Goal: Task Accomplishment & Management: Manage account settings

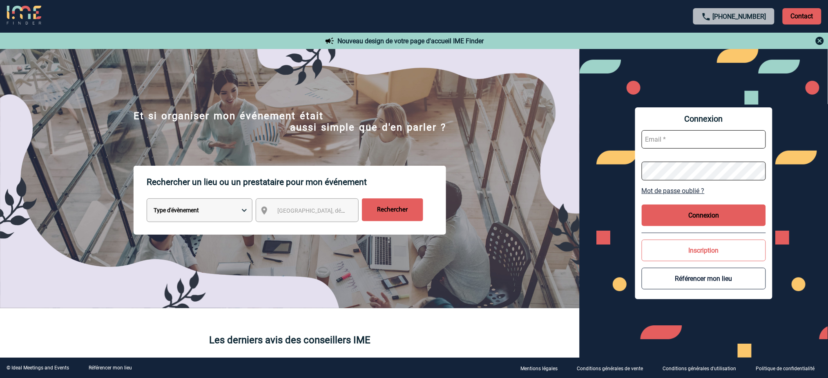
type input "mnoblet@ime-groupe.com"
click at [709, 222] on button "Connexion" at bounding box center [704, 216] width 124 height 22
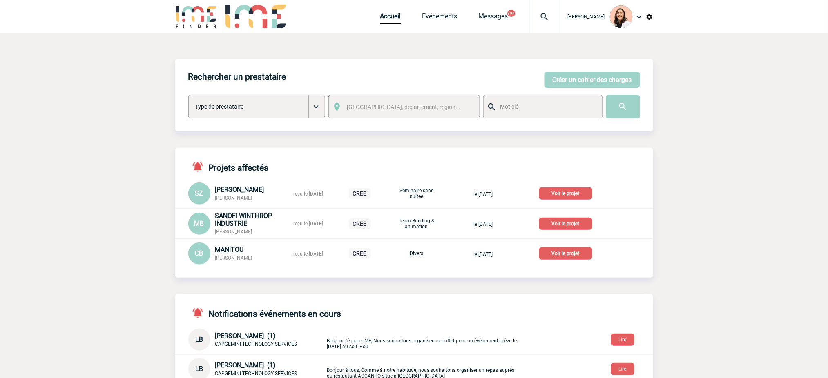
click at [539, 17] on img at bounding box center [544, 17] width 29 height 10
click at [499, 68] on span "4200138445" at bounding box center [506, 65] width 116 height 21
click at [499, 67] on input "4200138445" at bounding box center [506, 63] width 112 height 12
paste input "2000424846"
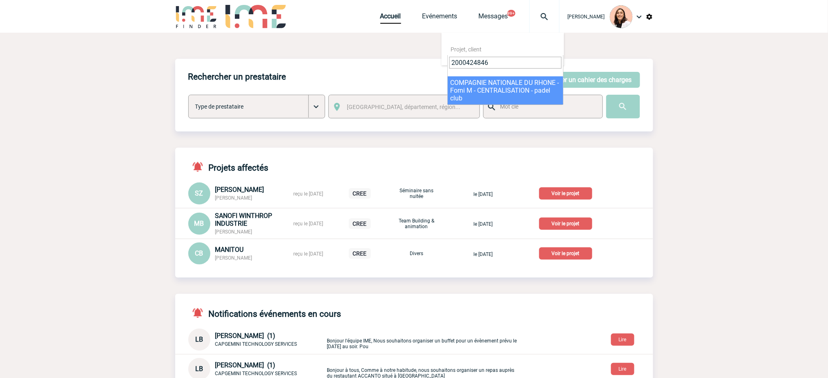
type input "2000424846"
select select "24347"
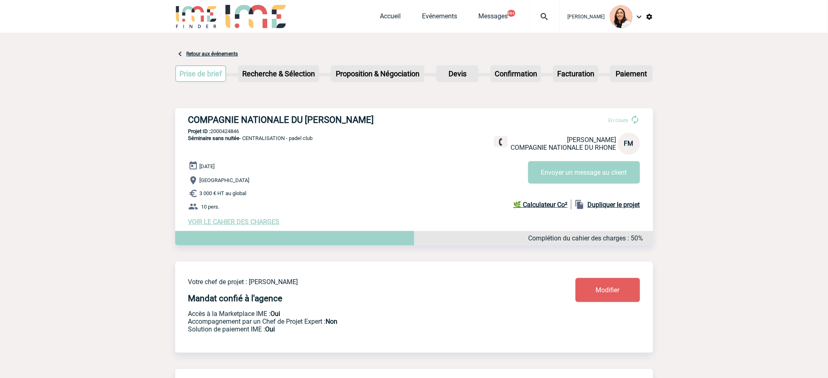
click at [259, 226] on span "VOIR LE CAHIER DES CHARGES" at bounding box center [234, 222] width 92 height 8
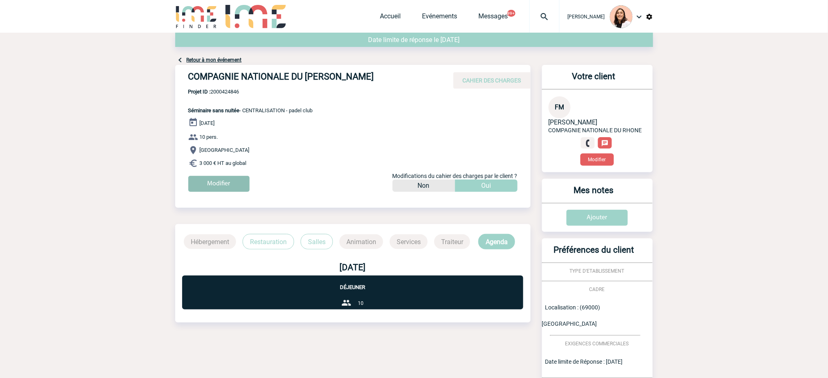
click at [232, 191] on input "Modifier" at bounding box center [218, 184] width 61 height 16
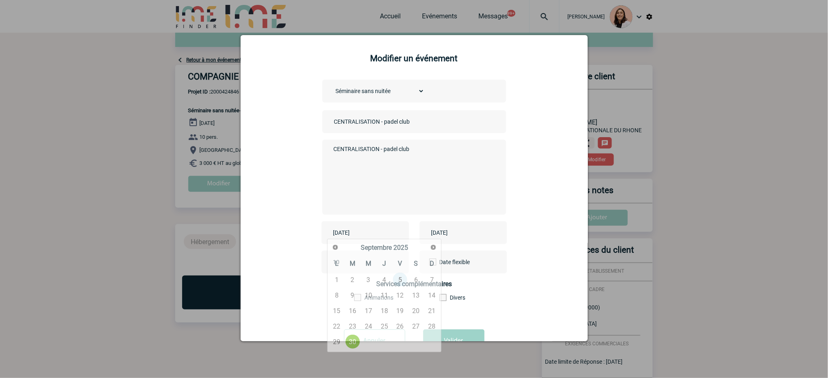
click at [363, 231] on input "2025-09-30" at bounding box center [359, 233] width 56 height 11
click at [385, 277] on link "4" at bounding box center [384, 280] width 15 height 15
type input "2025-09-04"
click at [465, 235] on input "2025-09-30" at bounding box center [458, 233] width 56 height 11
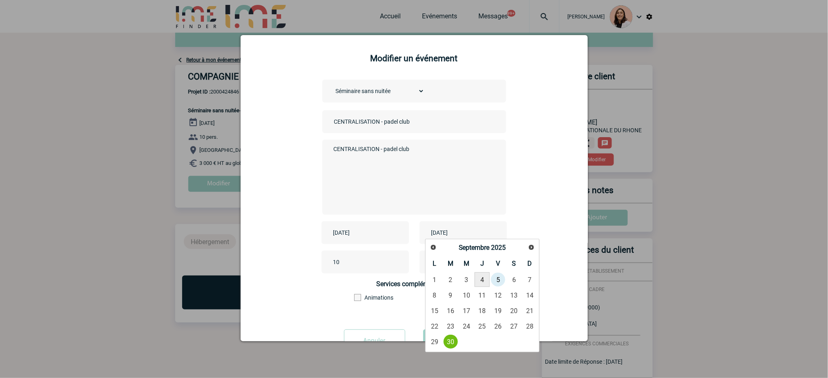
click at [482, 275] on link "4" at bounding box center [482, 280] width 15 height 15
type input "2025-09-04"
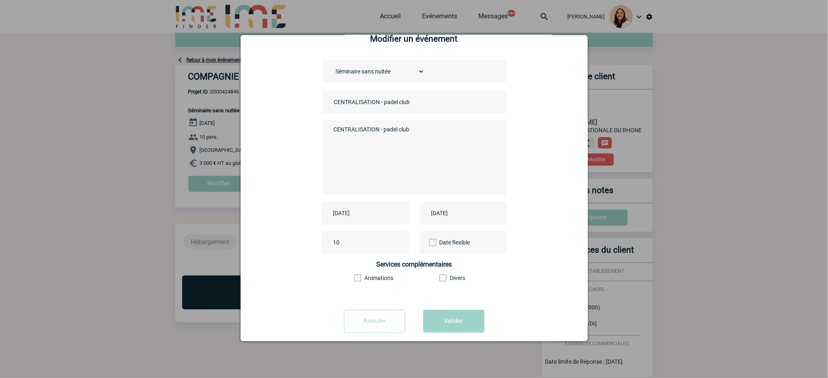
scroll to position [30, 0]
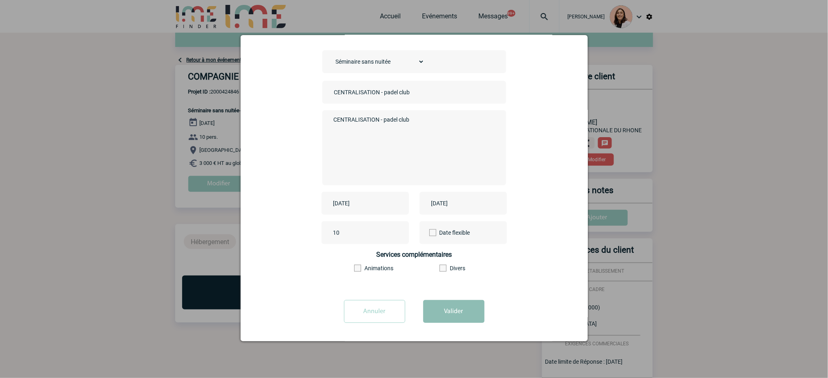
click at [439, 311] on button "Valider" at bounding box center [453, 311] width 61 height 23
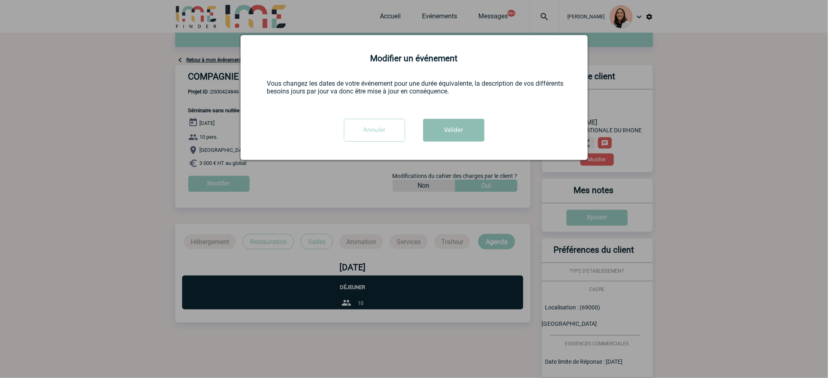
scroll to position [0, 0]
click at [473, 123] on button "Valider" at bounding box center [453, 130] width 61 height 23
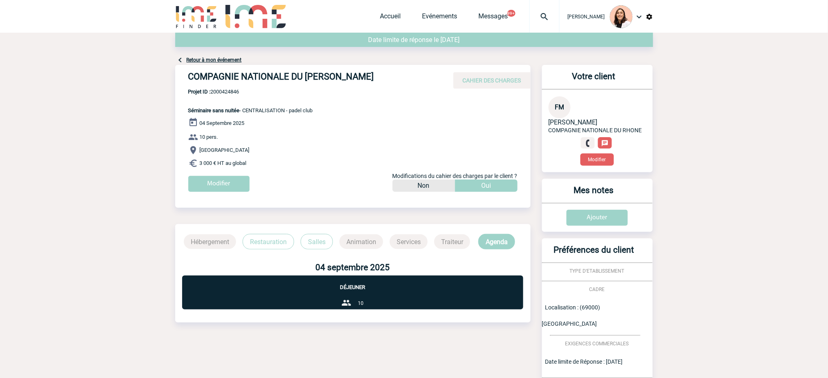
click at [228, 89] on span "Projet ID : 2000424846" at bounding box center [250, 92] width 125 height 6
copy span "2000424846"
